Goal: Task Accomplishment & Management: Manage account settings

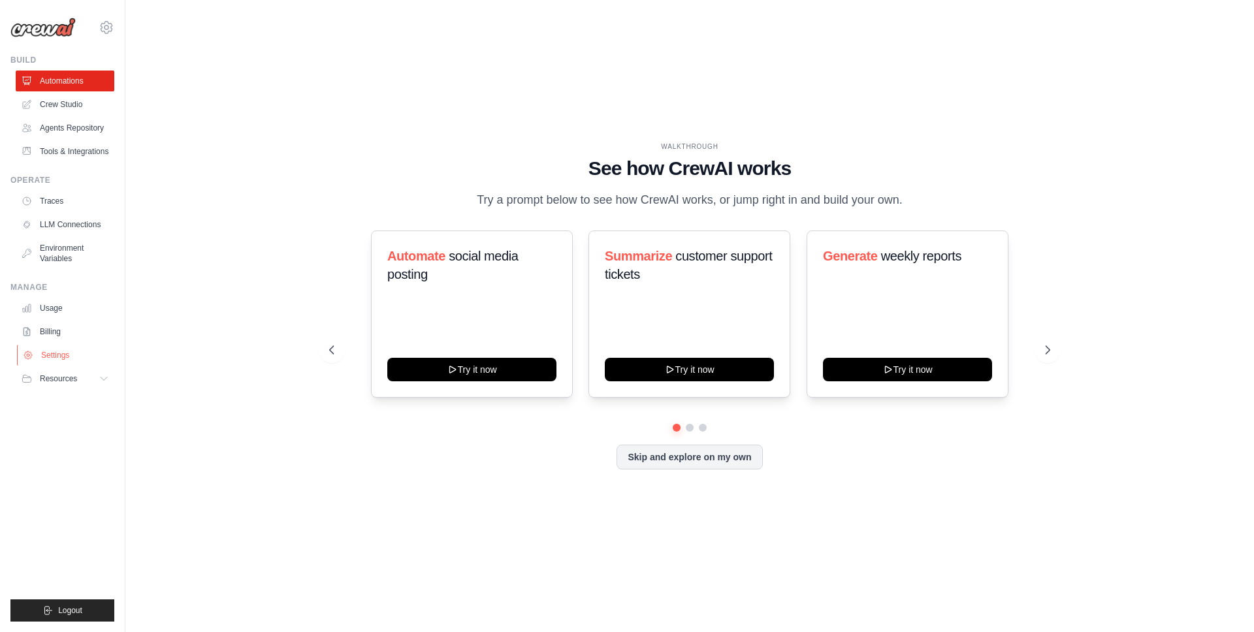
click at [72, 359] on link "Settings" at bounding box center [66, 355] width 99 height 21
click at [61, 334] on link "Billing" at bounding box center [66, 331] width 99 height 21
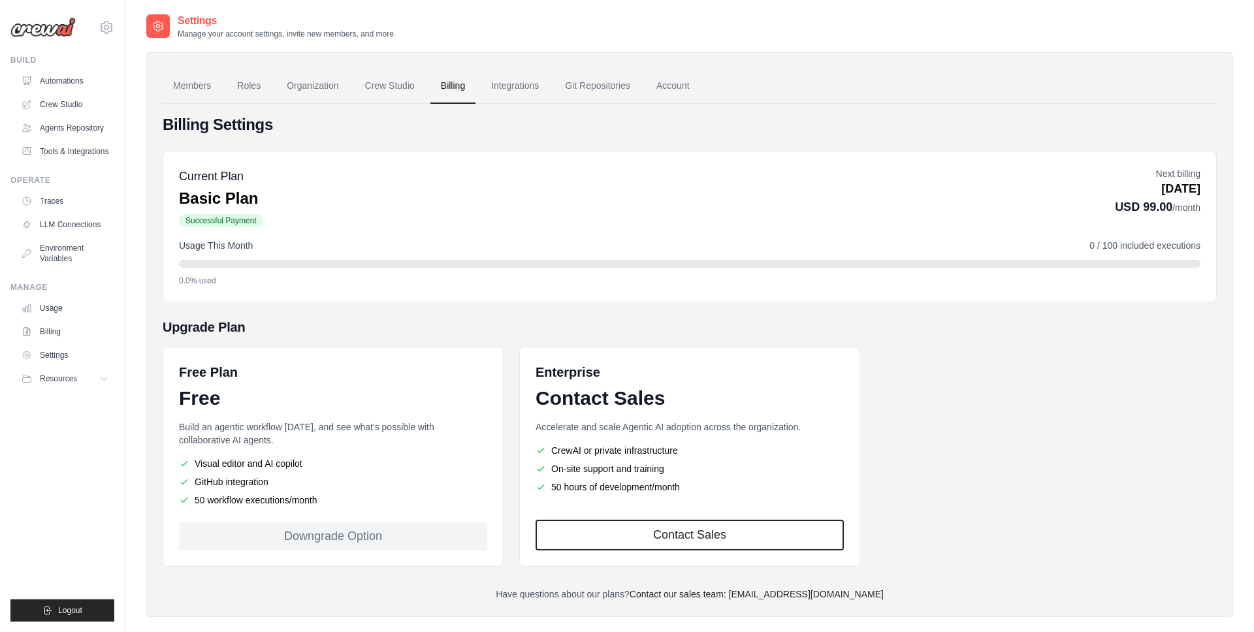
click at [390, 179] on div "Current Plan Basic Plan Successful Payment Next billing Oct 23, 2025 USD 99.00 …" at bounding box center [690, 197] width 1022 height 61
click at [665, 76] on link "Account" at bounding box center [673, 86] width 54 height 35
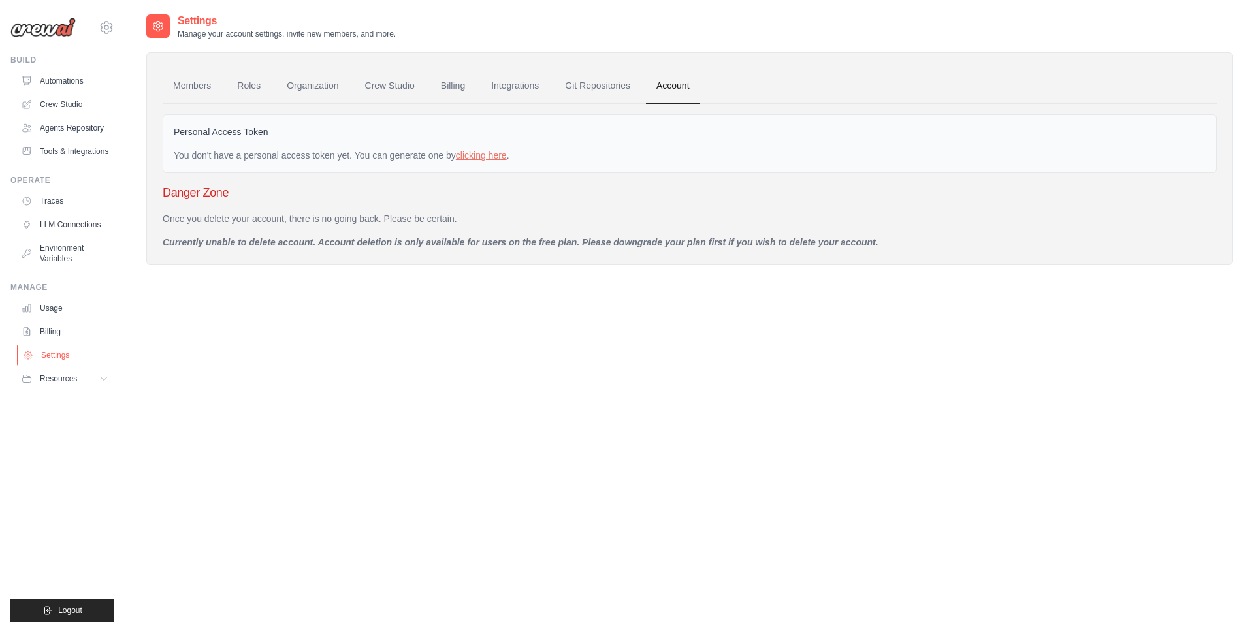
click at [49, 358] on link "Settings" at bounding box center [66, 355] width 99 height 21
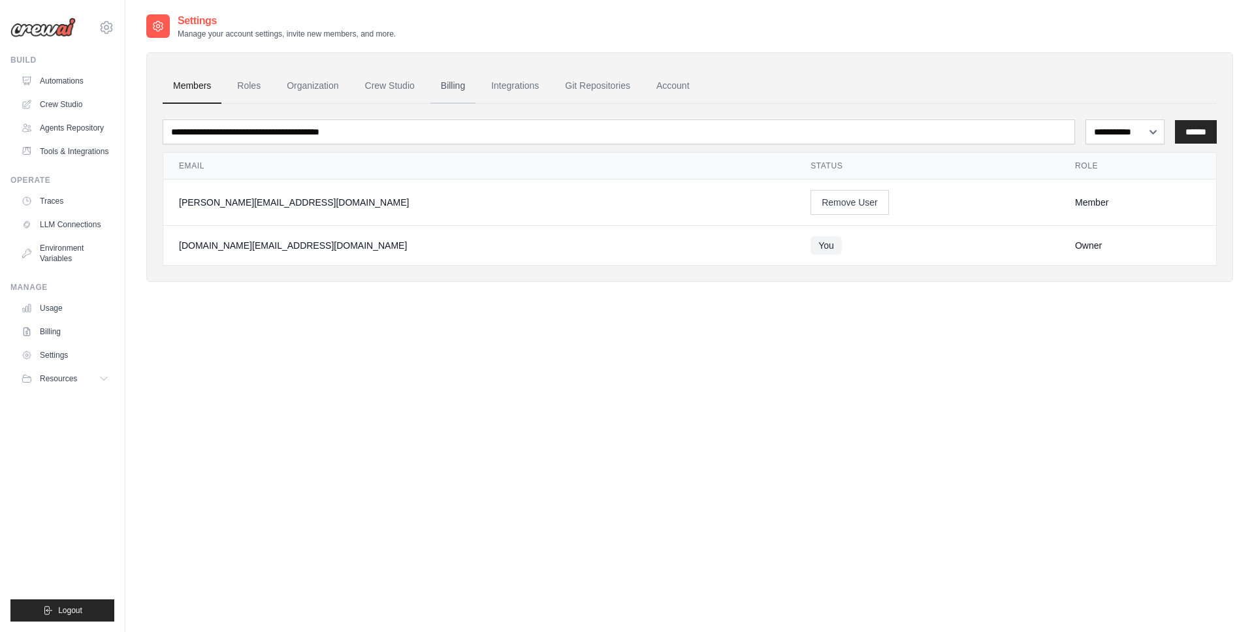
click at [442, 81] on link "Billing" at bounding box center [452, 86] width 45 height 35
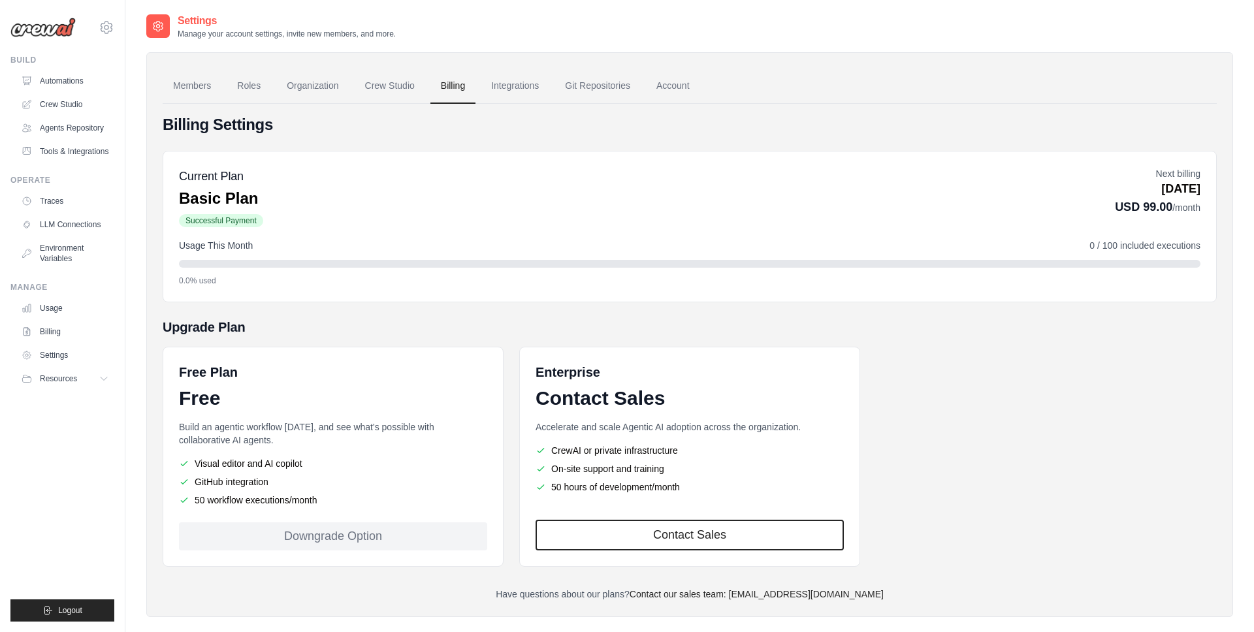
scroll to position [26, 0]
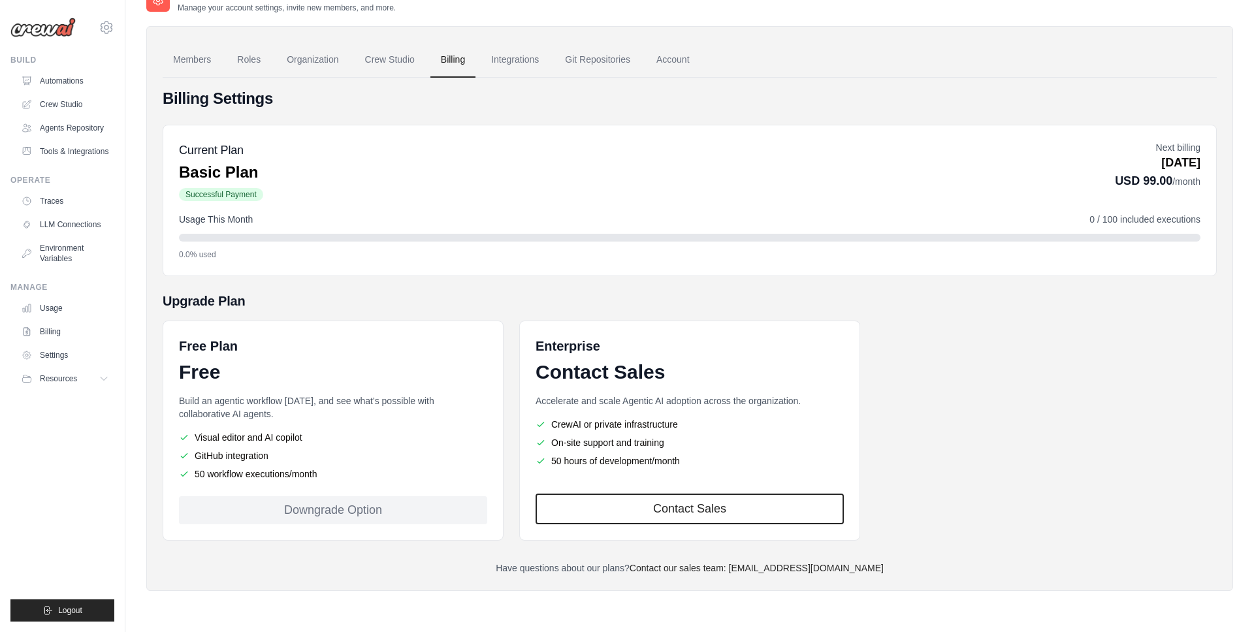
click at [241, 193] on span "Successful Payment" at bounding box center [221, 194] width 84 height 13
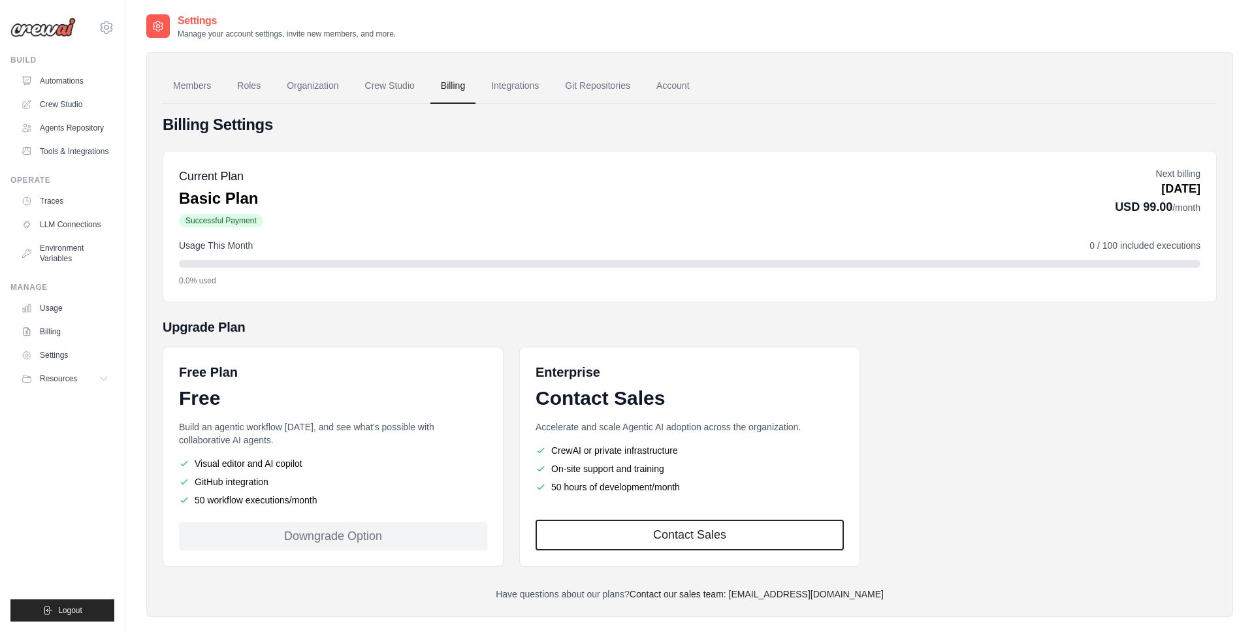
click at [1193, 187] on p "[DATE]" at bounding box center [1158, 189] width 86 height 18
click at [105, 376] on icon at bounding box center [105, 379] width 10 height 10
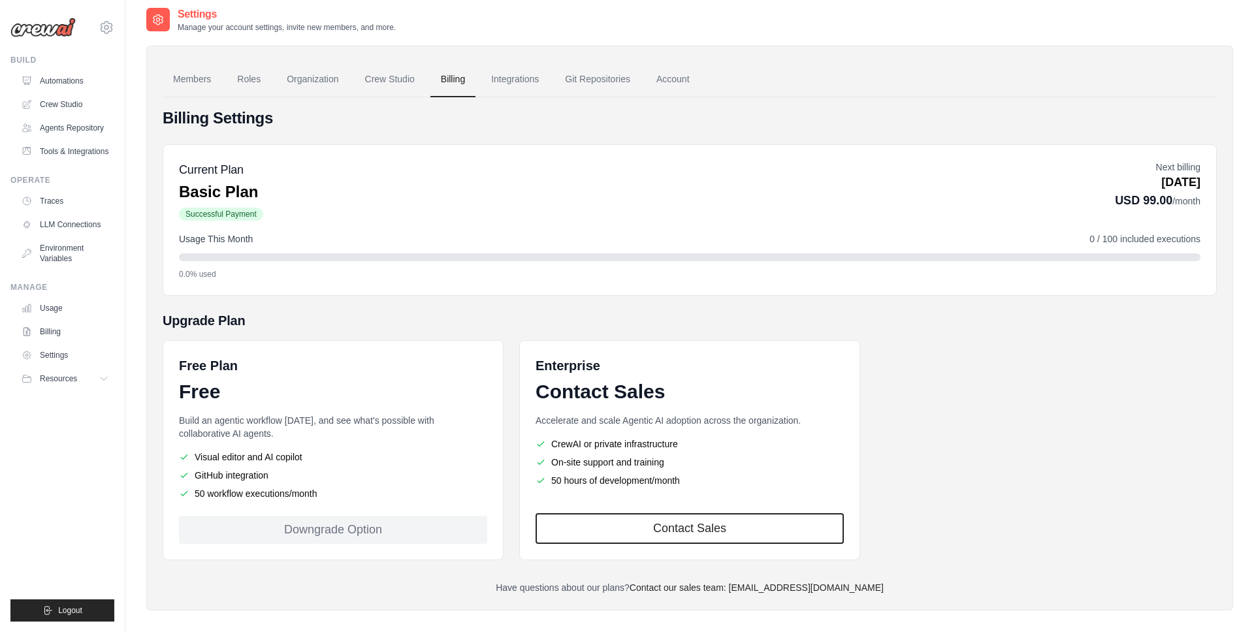
scroll to position [26, 0]
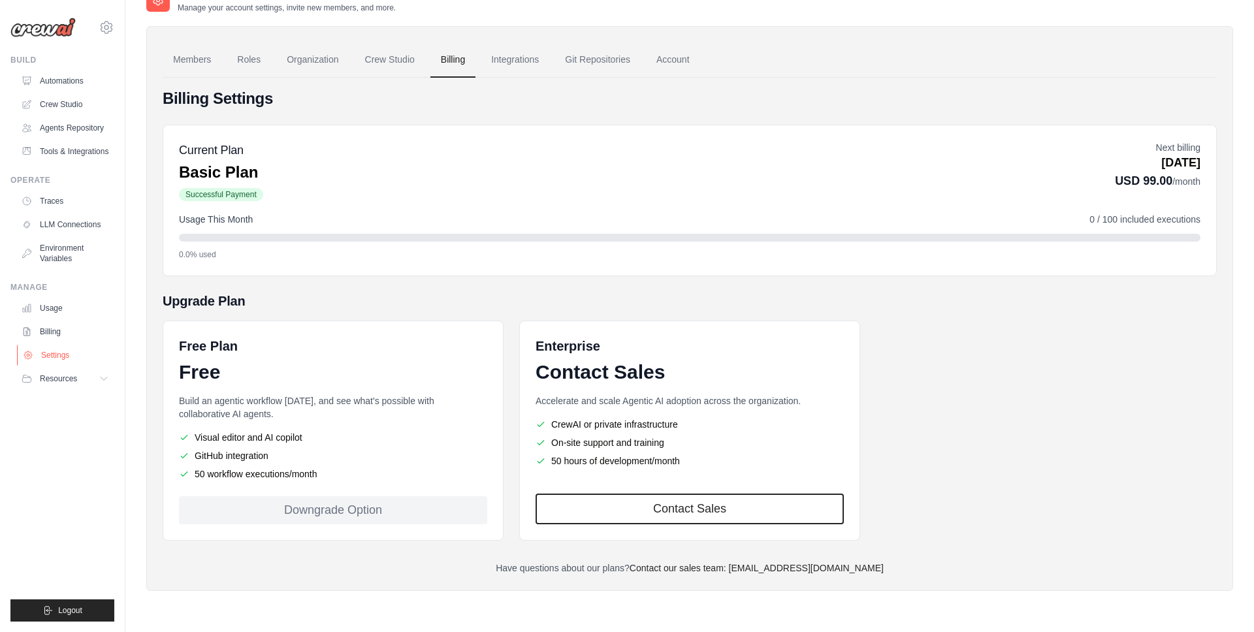
click at [72, 351] on link "Settings" at bounding box center [66, 355] width 99 height 21
click at [65, 331] on link "Billing" at bounding box center [66, 331] width 99 height 21
